Goal: Task Accomplishment & Management: Use online tool/utility

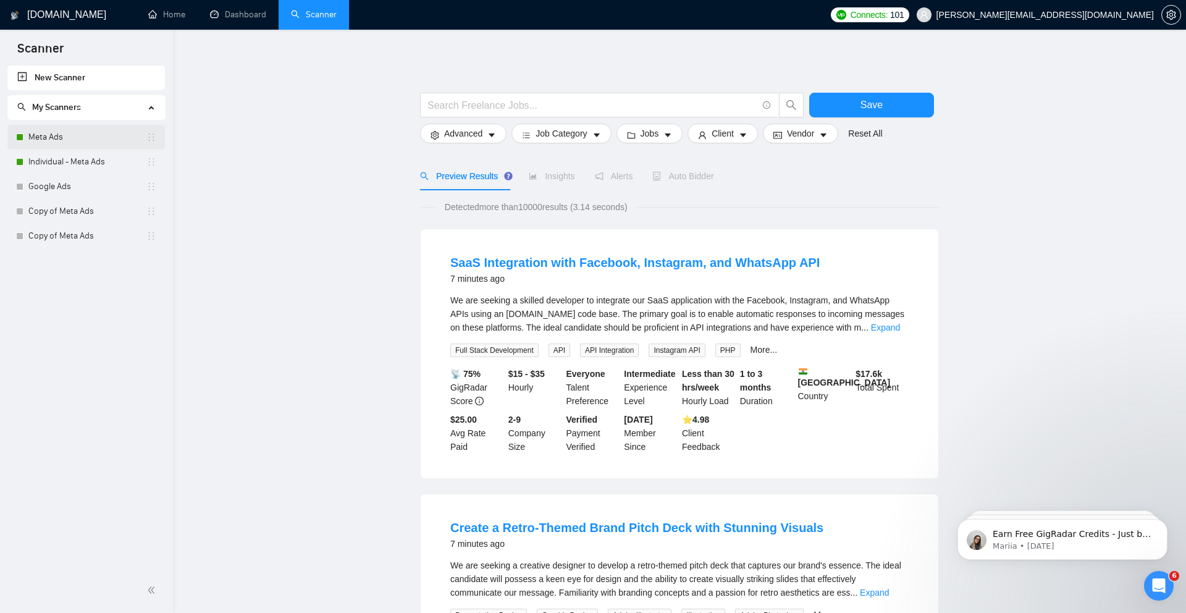
click at [112, 141] on link "Meta Ads" at bounding box center [87, 137] width 118 height 25
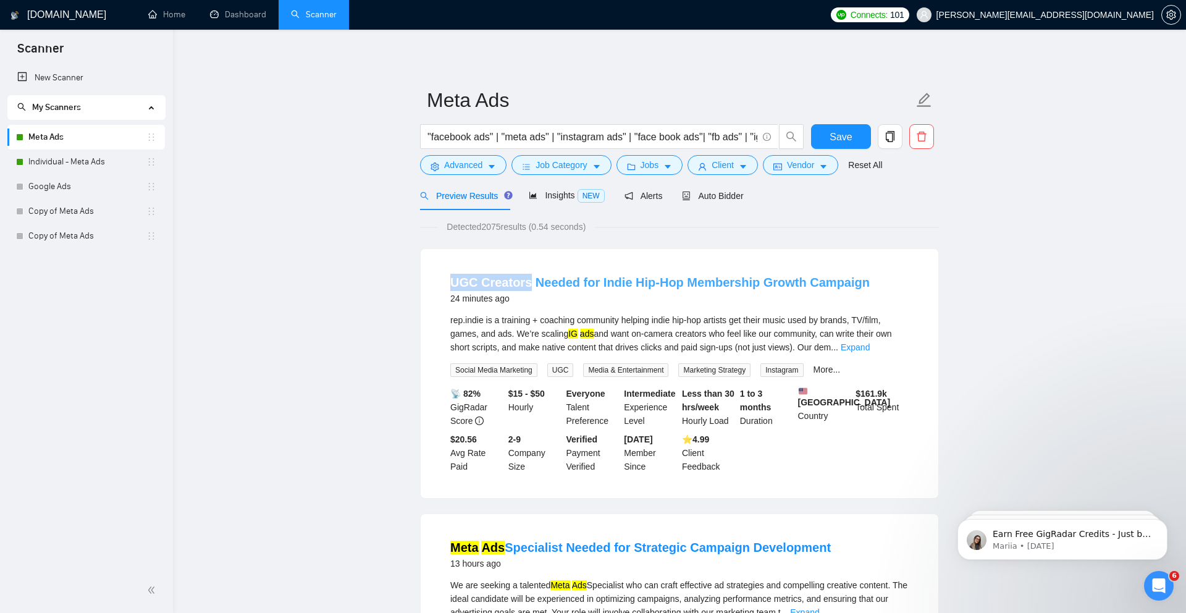
drag, startPoint x: 442, startPoint y: 282, endPoint x: 527, endPoint y: 281, distance: 85.2
click at [527, 282] on li "UGC Creators Needed for Indie Hip-Hop Membership Growth Campaign 24 minutes ago…" at bounding box center [679, 373] width 488 height 219
copy link "UGC Creators"
click at [442, 165] on button "Advanced" at bounding box center [463, 165] width 86 height 20
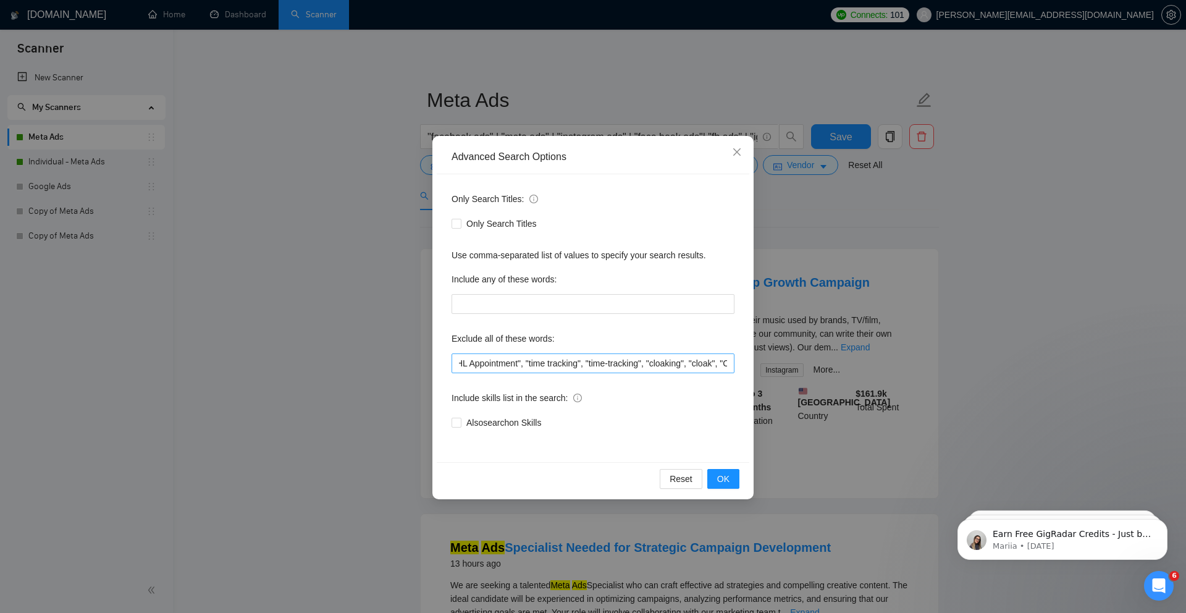
scroll to position [0, 1101]
click at [721, 363] on input ""only freelancers", "no agencies", "no agency", "only individuals", "only indiv…" at bounding box center [592, 363] width 283 height 20
click at [730, 364] on input ""only freelancers", "no agencies", "no agency", "only individuals", "only indiv…" at bounding box center [592, 363] width 283 height 20
paste input "UGC Creators"
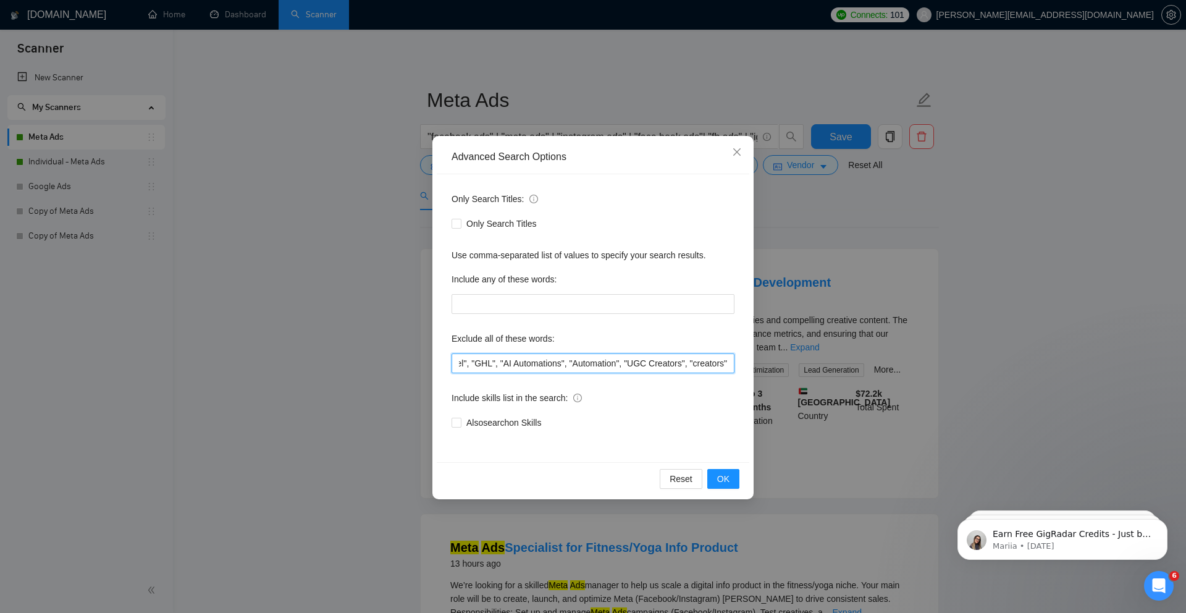
scroll to position [0, 1743]
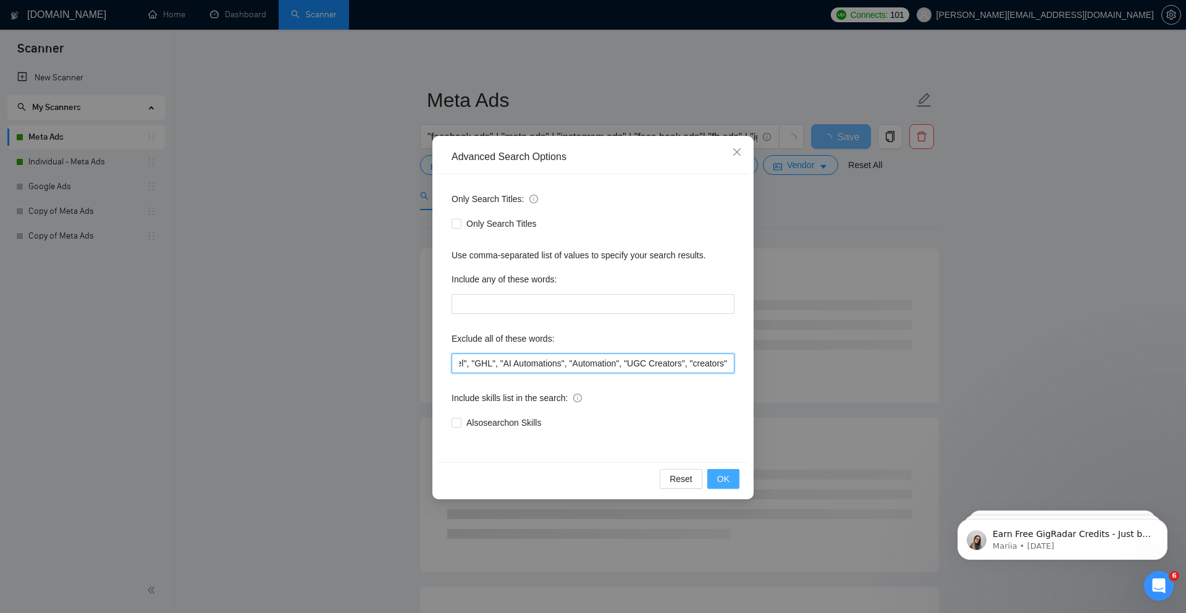
type input ""only freelancers", "no agencies", "no agency", "only individuals", "only indiv…"
click at [734, 479] on button "OK" at bounding box center [723, 479] width 32 height 20
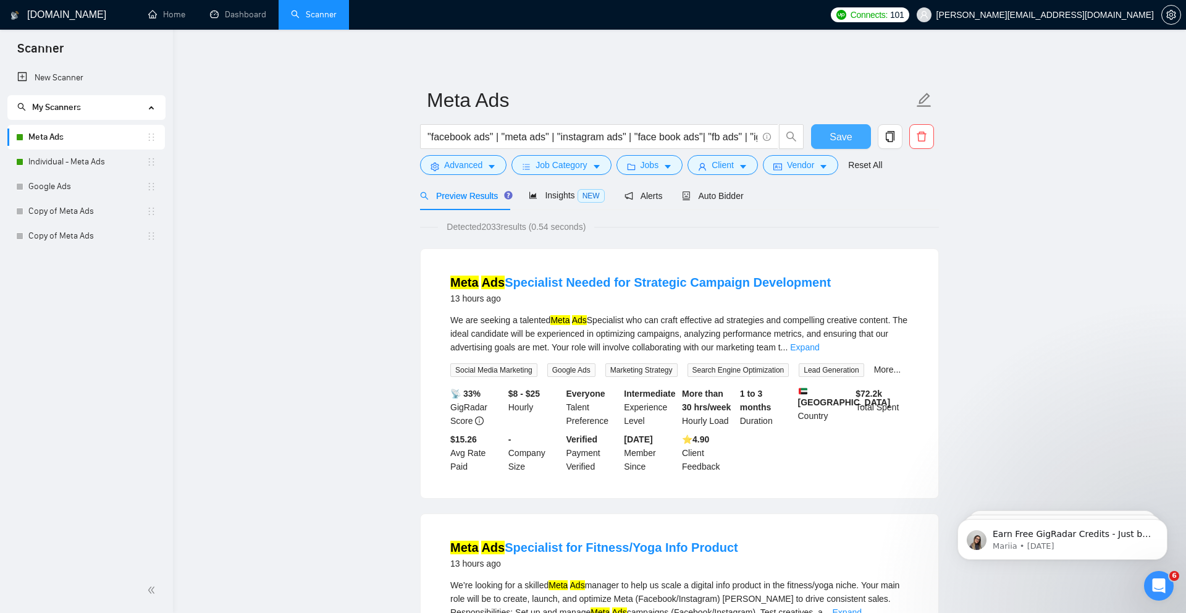
click at [828, 139] on button "Save" at bounding box center [841, 136] width 60 height 25
click at [553, 193] on span "Insights NEW" at bounding box center [566, 195] width 75 height 10
